Goal: Task Accomplishment & Management: Use online tool/utility

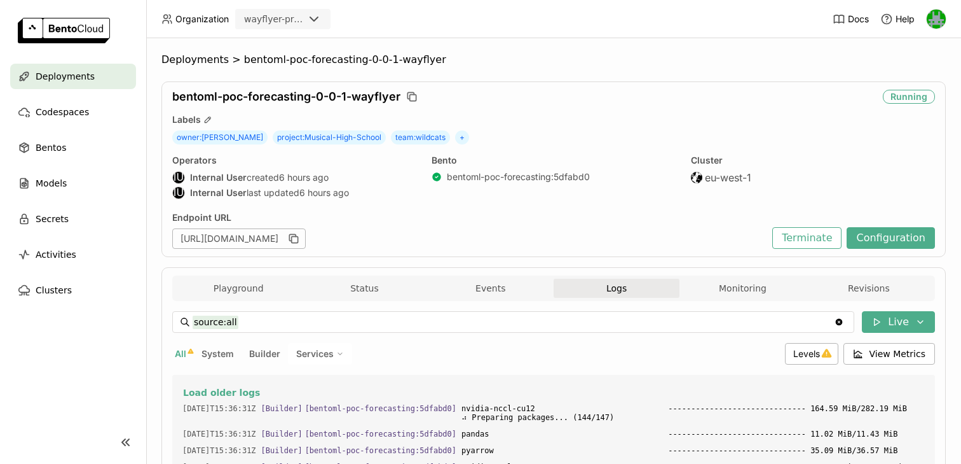
scroll to position [4295, 0]
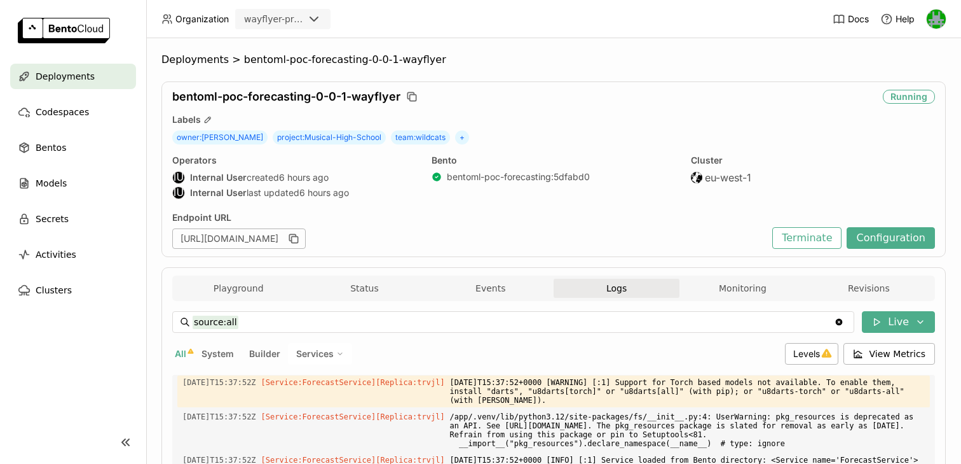
click at [78, 77] on span "Deployments" at bounding box center [65, 76] width 59 height 15
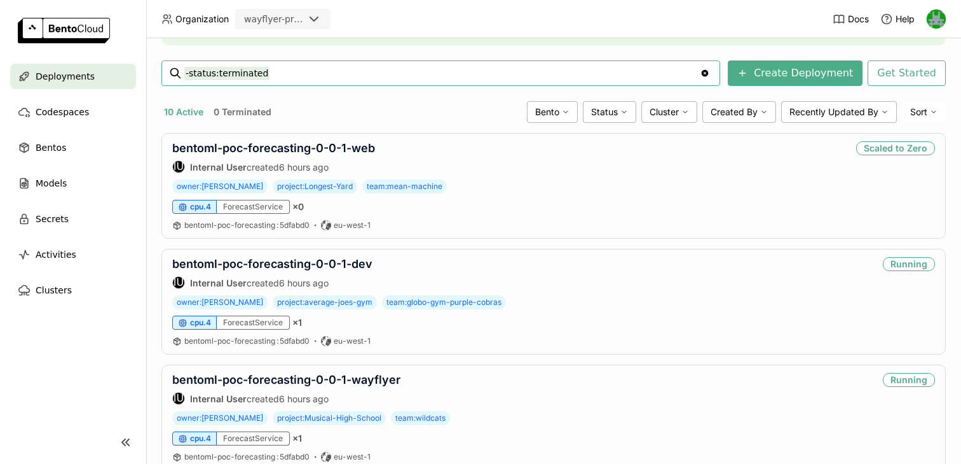
scroll to position [224, 0]
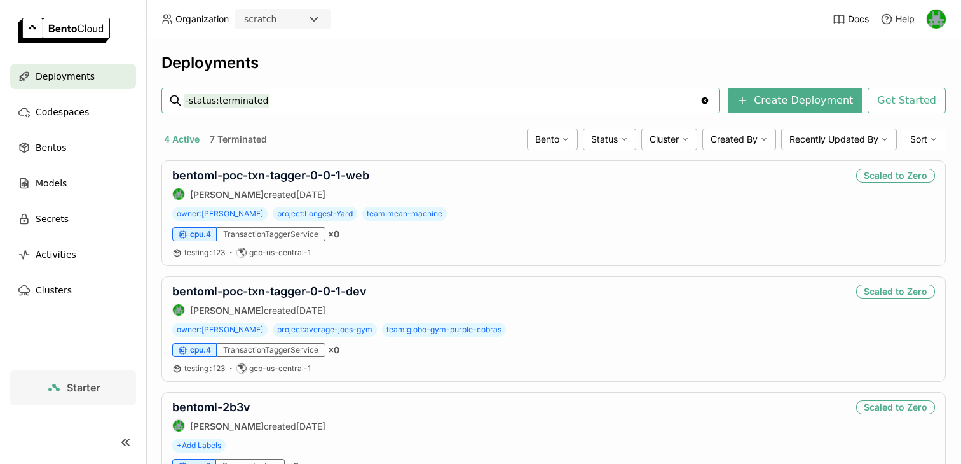
click at [304, 24] on div "scratch" at bounding box center [272, 19] width 70 height 18
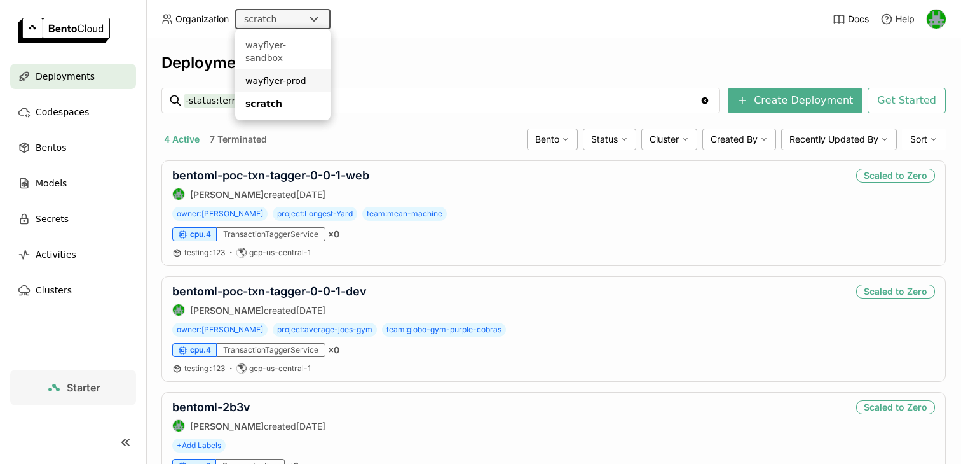
click at [283, 74] on div "wayflyer-prod" at bounding box center [282, 80] width 75 height 13
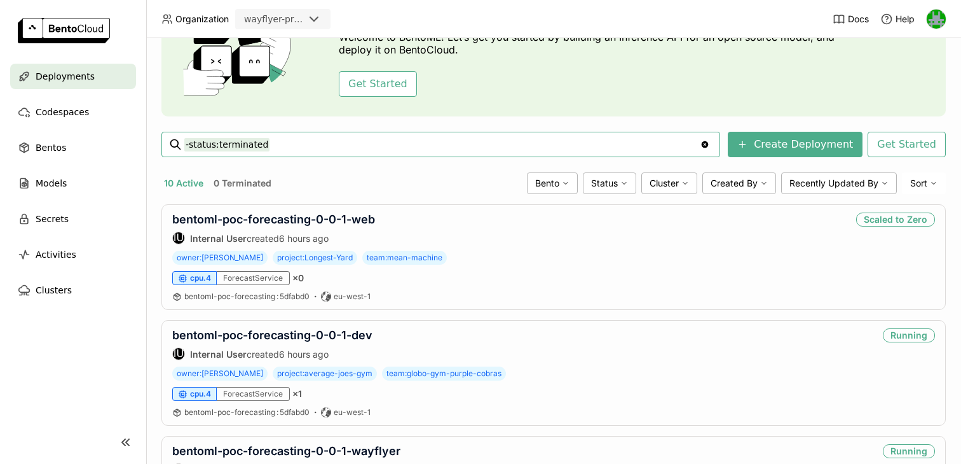
scroll to position [108, 0]
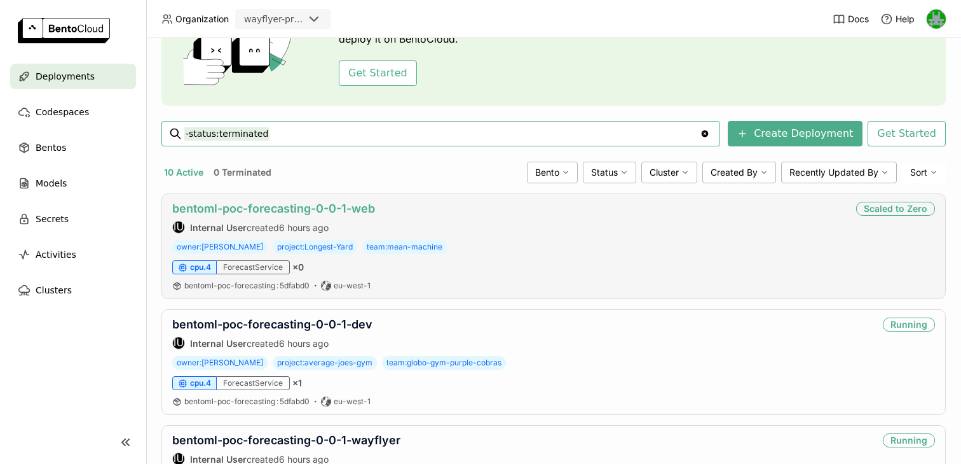
click at [301, 210] on link "bentoml-poc-forecasting-0-0-1-web" at bounding box center [273, 208] width 203 height 13
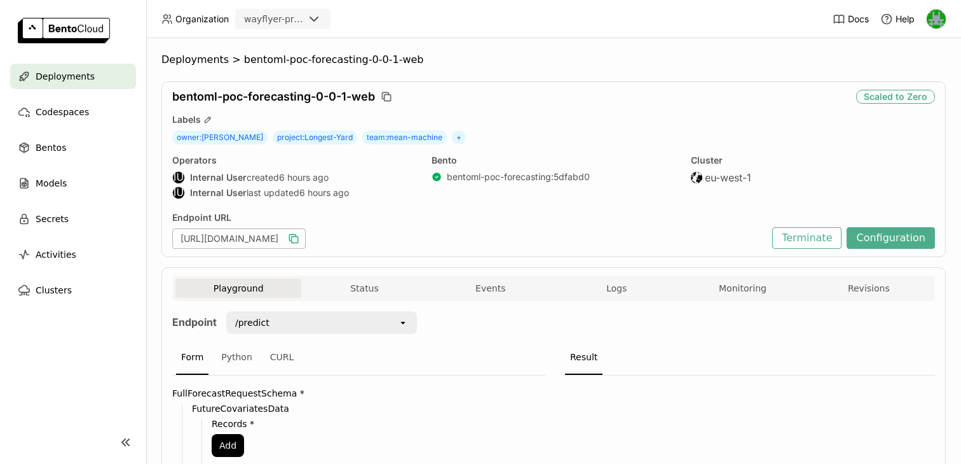
click at [300, 235] on icon "button" at bounding box center [293, 238] width 13 height 13
click at [300, 238] on icon "button" at bounding box center [293, 238] width 13 height 13
click at [300, 241] on icon "button" at bounding box center [293, 238] width 13 height 13
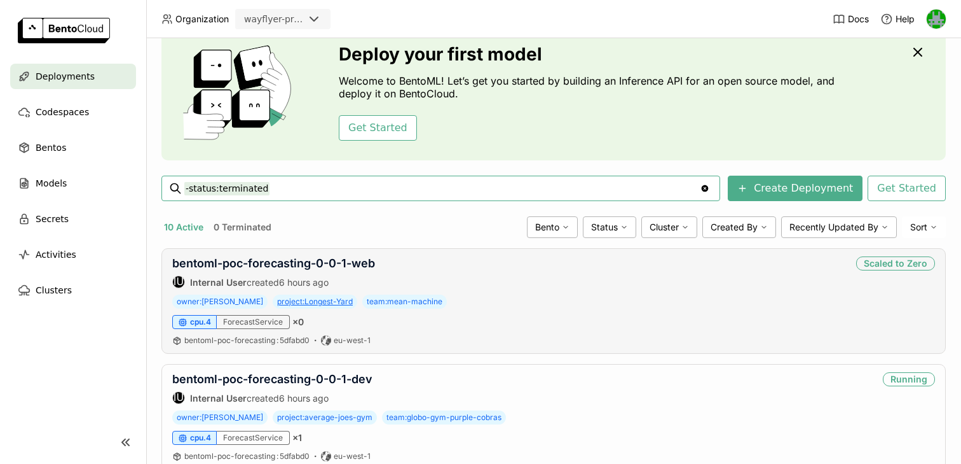
scroll to position [55, 0]
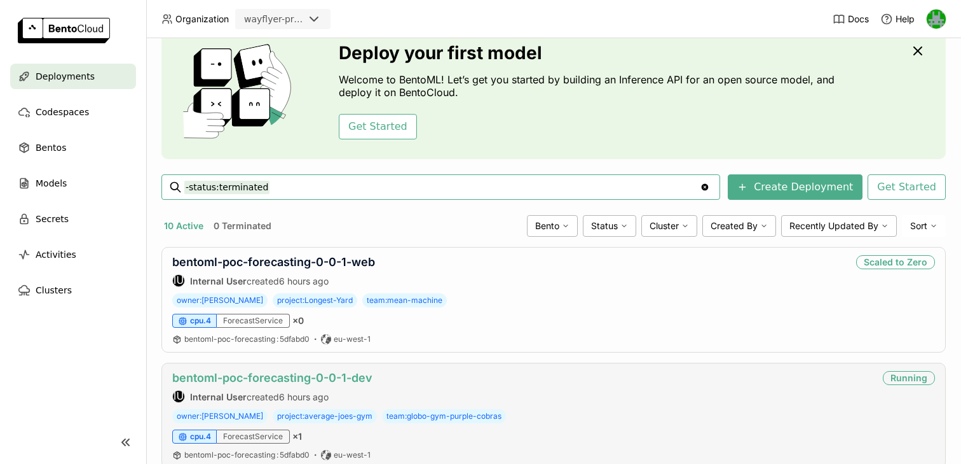
click at [270, 376] on link "bentoml-poc-forecasting-0-0-1-dev" at bounding box center [272, 377] width 200 height 13
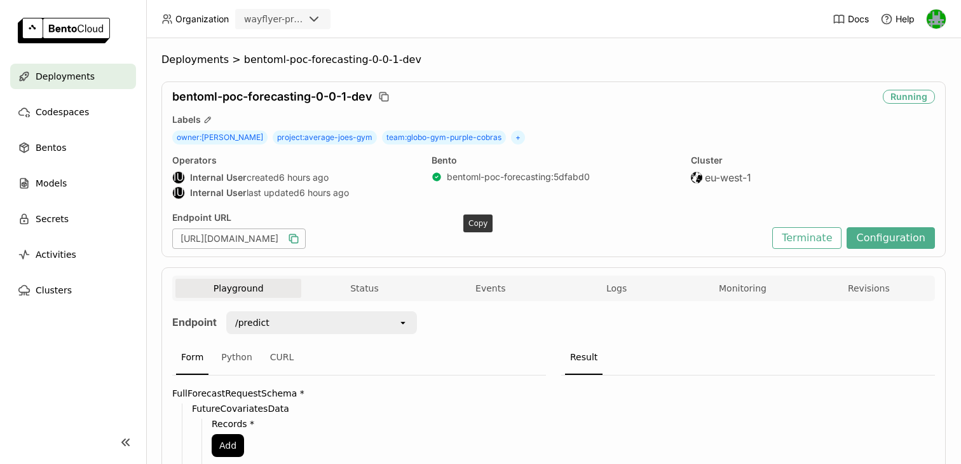
click at [300, 239] on icon "button" at bounding box center [293, 238] width 13 height 13
